Goal: Task Accomplishment & Management: Manage account settings

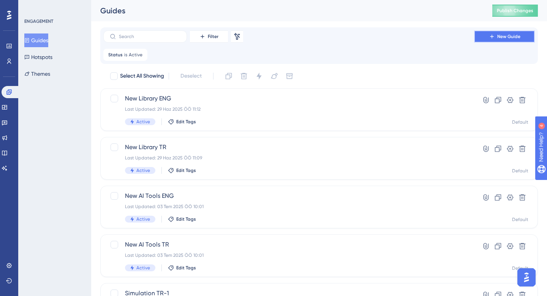
click at [503, 38] on span "New Guide" at bounding box center [509, 36] width 23 height 6
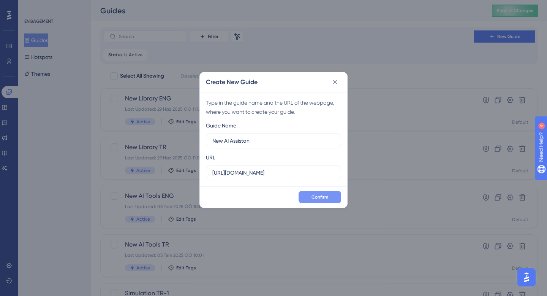
type input "New AI Assistan"
click at [323, 201] on button "Confirm" at bounding box center [320, 197] width 43 height 12
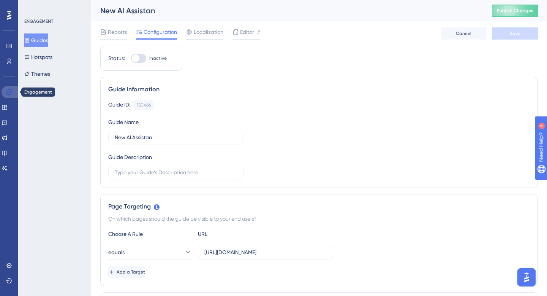
click at [8, 89] on link at bounding box center [11, 92] width 18 height 12
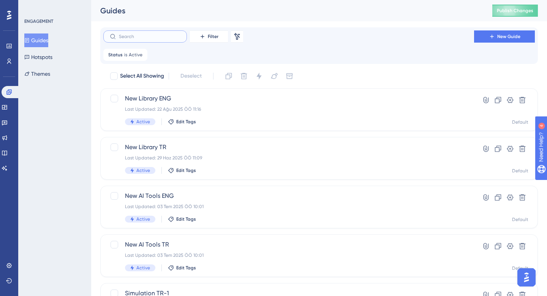
click at [162, 35] on input "text" at bounding box center [150, 36] width 62 height 5
type input "asi"
checkbox input "true"
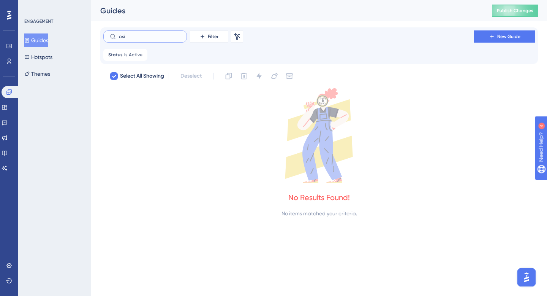
type input "as"
checkbox input "false"
type input "a"
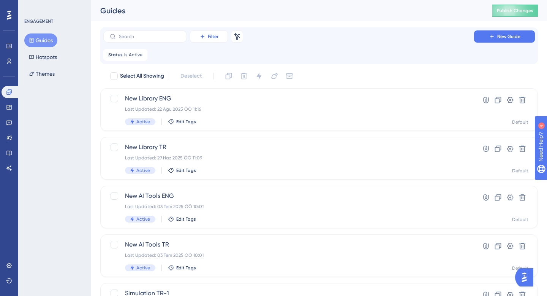
click at [221, 34] on button "Filter" at bounding box center [209, 36] width 38 height 12
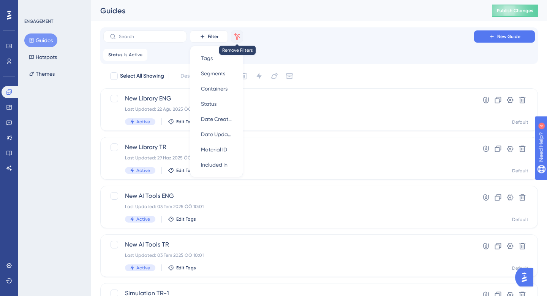
click at [238, 37] on icon at bounding box center [238, 36] width 6 height 7
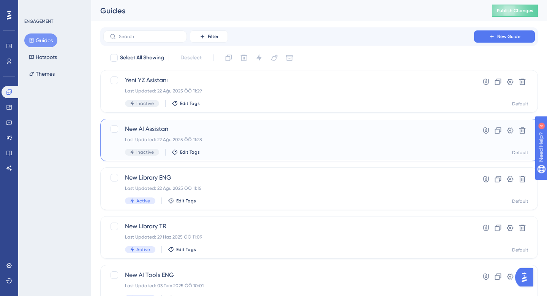
click at [220, 137] on div "Last Updated: 22 Ağu 2025 ÖÖ 11:28" at bounding box center [289, 139] width 328 height 6
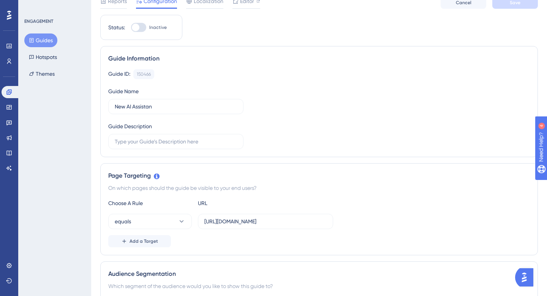
scroll to position [33, 0]
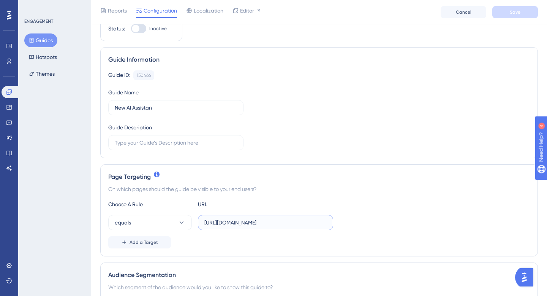
click at [282, 221] on input "https://app.twinscience.com/tr/home" at bounding box center [266, 222] width 122 height 8
type input "https://app.twinscience.com/en/home"
click at [315, 170] on div "Page Targeting On which pages should the guide be visible to your end users? Ch…" at bounding box center [319, 210] width 438 height 92
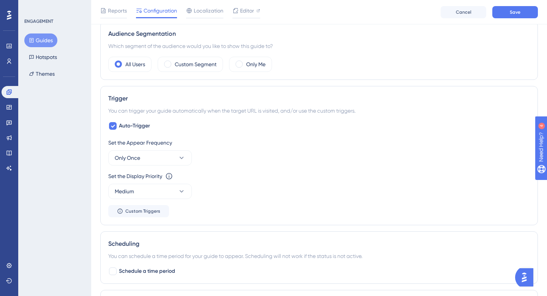
scroll to position [281, 0]
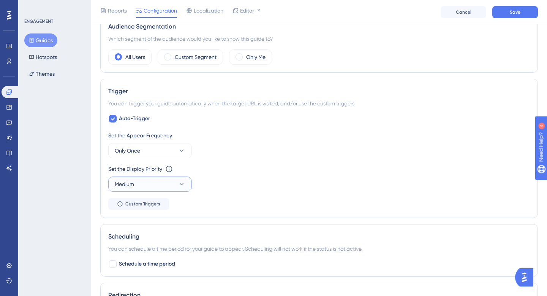
click at [184, 190] on button "Medium" at bounding box center [150, 183] width 84 height 15
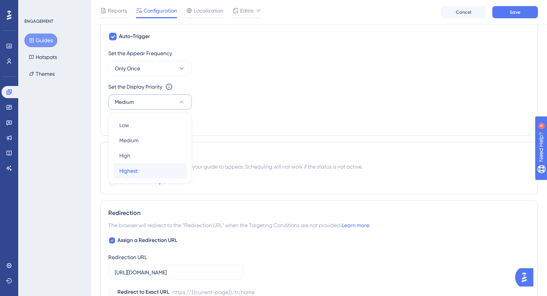
click at [171, 174] on div "Highest Highest" at bounding box center [150, 170] width 62 height 15
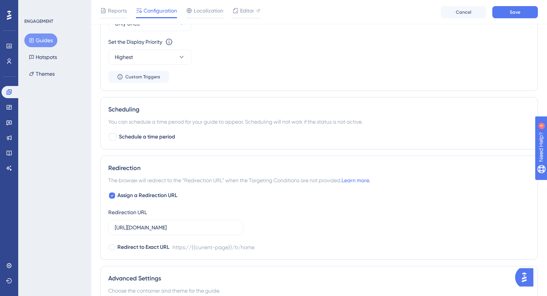
scroll to position [409, 0]
click at [172, 54] on button "Highest" at bounding box center [150, 56] width 84 height 15
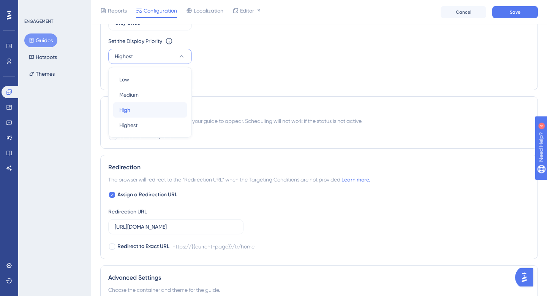
click at [166, 114] on div "High High" at bounding box center [150, 109] width 62 height 15
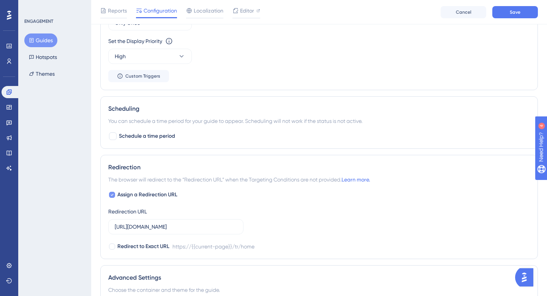
click at [113, 196] on icon at bounding box center [112, 195] width 3 height 6
checkbox input "false"
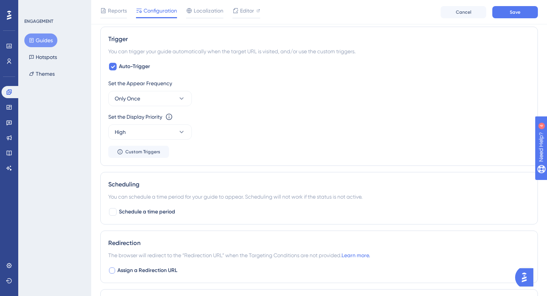
scroll to position [0, 0]
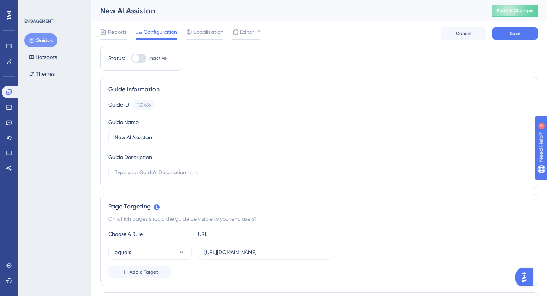
click at [140, 57] on div at bounding box center [138, 58] width 15 height 9
click at [131, 58] on input "Inactive" at bounding box center [131, 58] width 0 height 0
checkbox input "true"
click at [526, 38] on button "Save" at bounding box center [516, 33] width 46 height 12
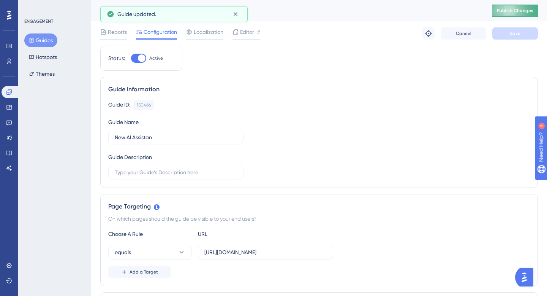
click at [512, 9] on span "Publish Changes" at bounding box center [515, 11] width 36 height 6
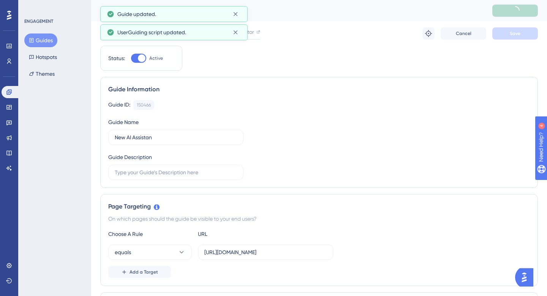
click at [42, 43] on button "Guides" at bounding box center [40, 40] width 33 height 14
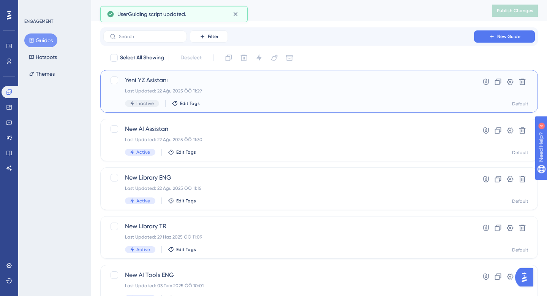
click at [238, 98] on div "Yeni YZ Asistanı Last Updated: 22 Ağu 2025 ÖÖ 11:29 Inactive Edit Tags" at bounding box center [289, 91] width 328 height 31
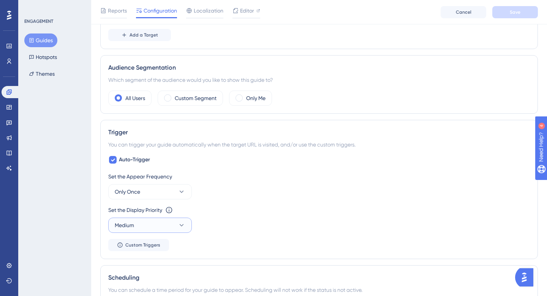
click at [178, 231] on button "Medium" at bounding box center [150, 224] width 84 height 15
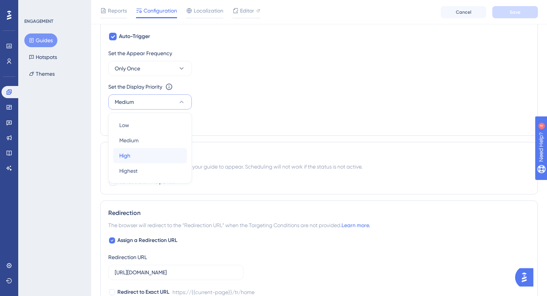
click at [165, 159] on div "High High" at bounding box center [150, 155] width 62 height 15
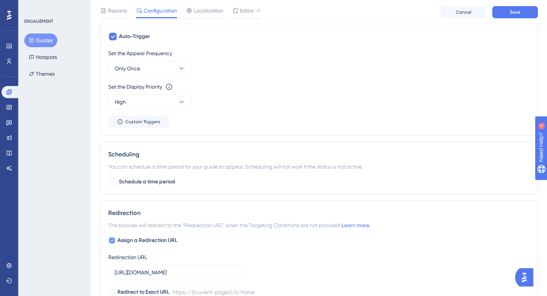
click at [111, 240] on icon at bounding box center [112, 240] width 3 height 2
checkbox input "false"
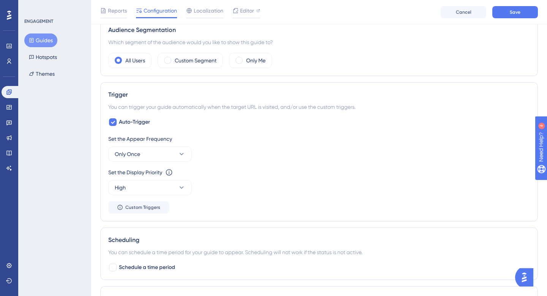
scroll to position [0, 0]
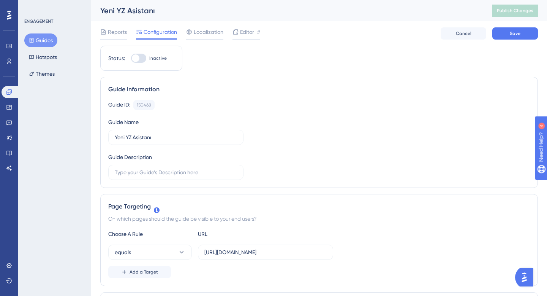
click at [140, 63] on div "Status: Inactive" at bounding box center [141, 58] width 82 height 25
click at [138, 57] on div at bounding box center [136, 58] width 8 height 8
click at [131, 58] on input "Inactive" at bounding box center [131, 58] width 0 height 0
checkbox input "true"
click at [515, 37] on button "Save" at bounding box center [516, 33] width 46 height 12
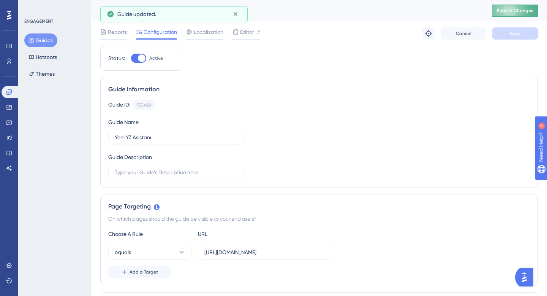
click at [513, 12] on span "Publish Changes" at bounding box center [515, 11] width 36 height 6
